Goal: Task Accomplishment & Management: Manage account settings

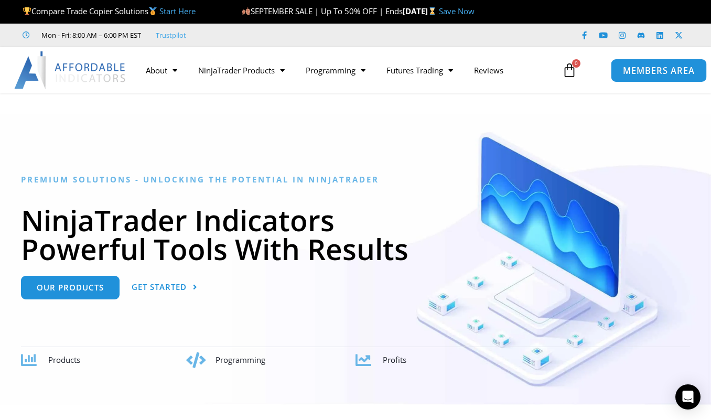
click at [682, 74] on span "MEMBERS AREA" at bounding box center [659, 70] width 72 height 9
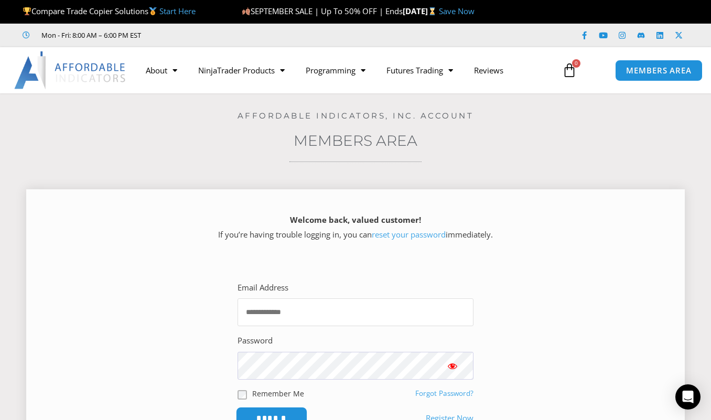
type input "**********"
click at [256, 419] on input "******" at bounding box center [272, 418] width 72 height 23
